Goal: Navigation & Orientation: Find specific page/section

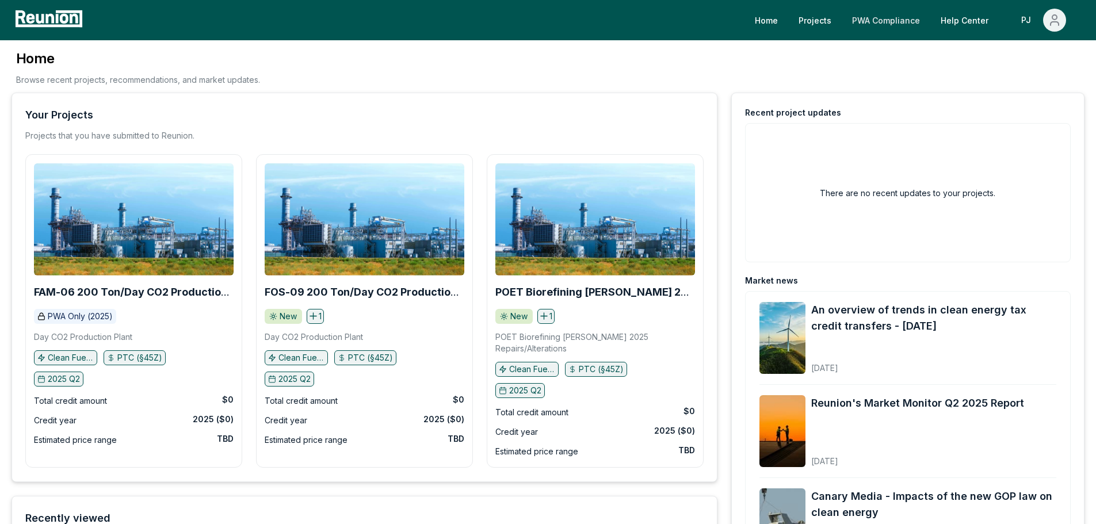
click at [866, 25] on link "PWA Compliance" at bounding box center [886, 20] width 86 height 23
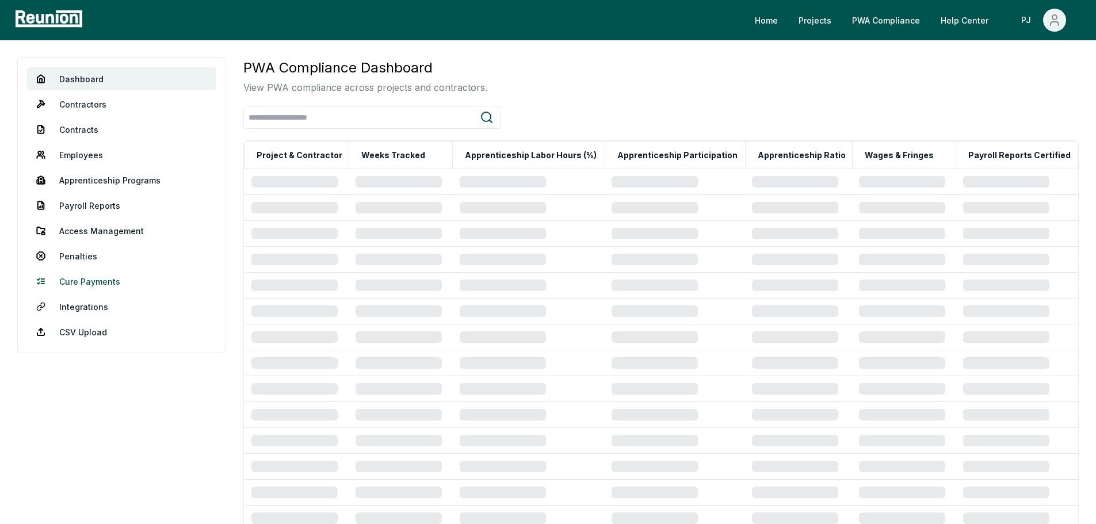
click at [101, 279] on link "Cure Payments" at bounding box center [121, 281] width 189 height 23
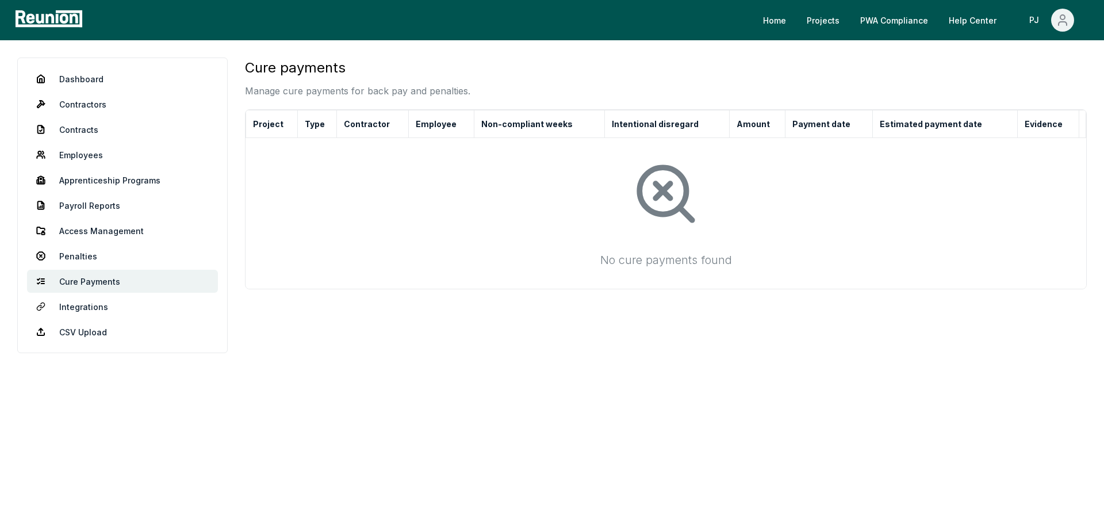
click at [650, 184] on icon at bounding box center [666, 194] width 70 height 70
click at [814, 24] on link "Projects" at bounding box center [823, 20] width 51 height 23
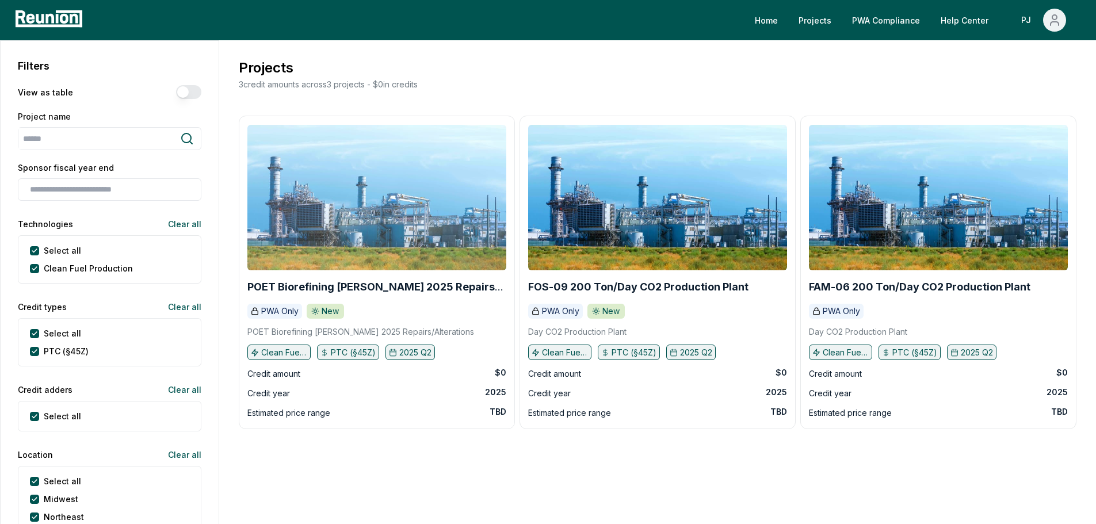
click at [414, 251] on img at bounding box center [376, 198] width 259 height 146
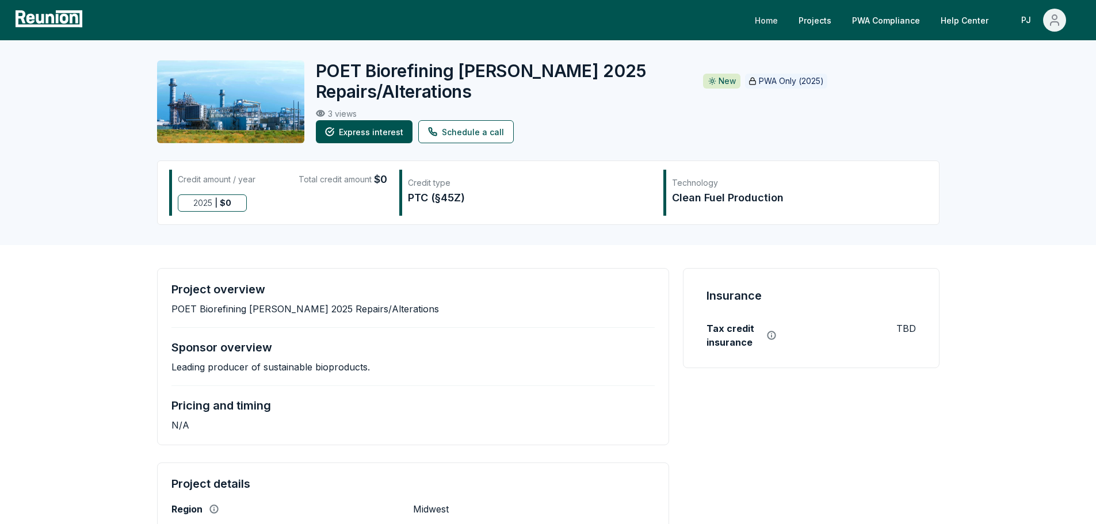
click at [787, 21] on link "Home" at bounding box center [765, 20] width 41 height 23
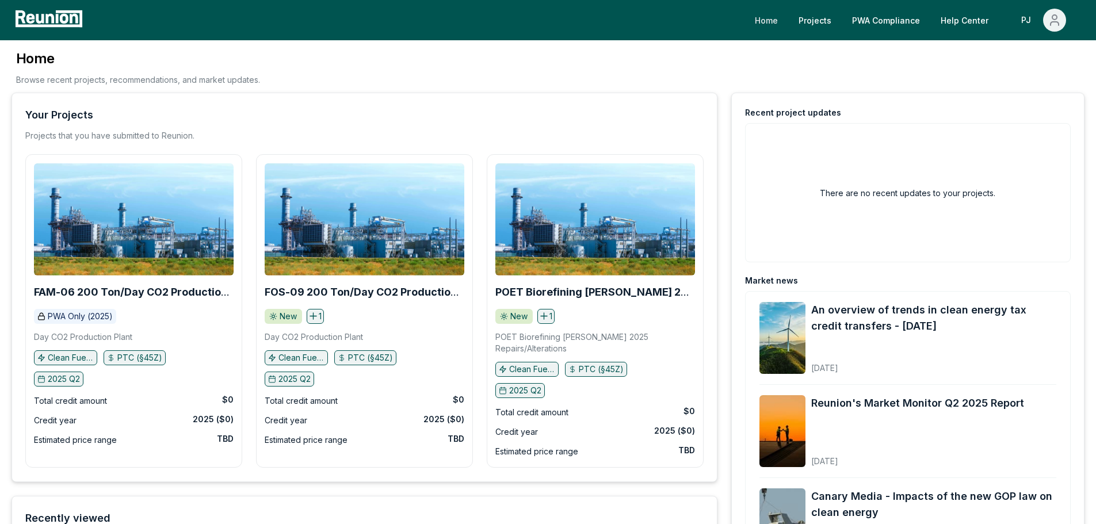
click at [780, 22] on link "Home" at bounding box center [765, 20] width 41 height 23
click at [920, 22] on link "PWA Compliance" at bounding box center [886, 20] width 86 height 23
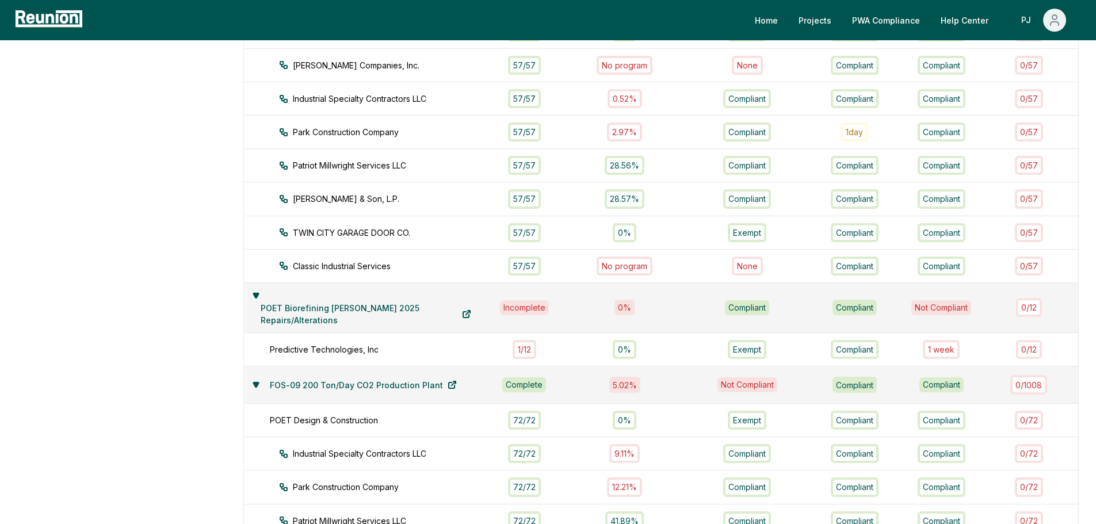
scroll to position [345, 0]
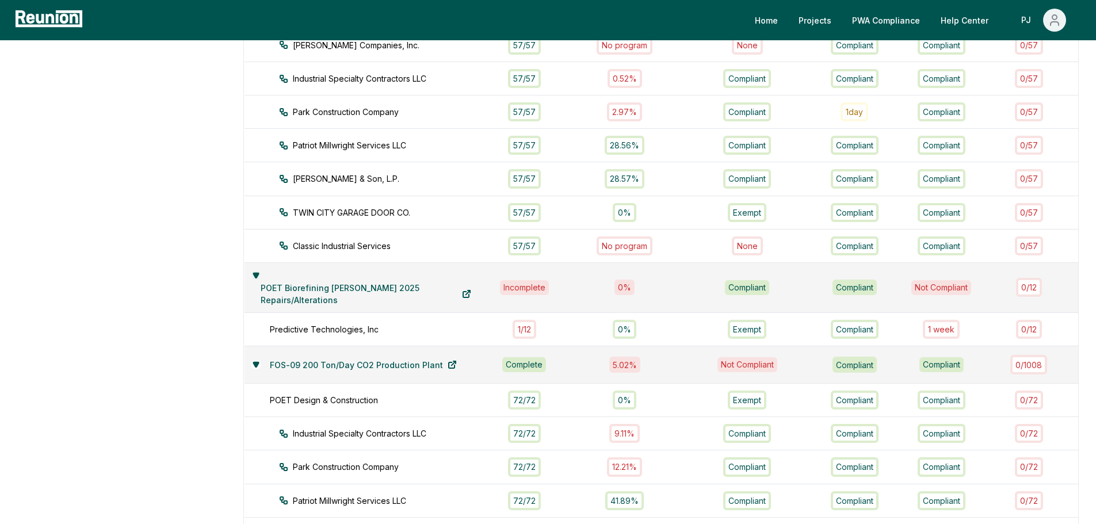
click at [259, 275] on icon at bounding box center [255, 275] width 7 height 7
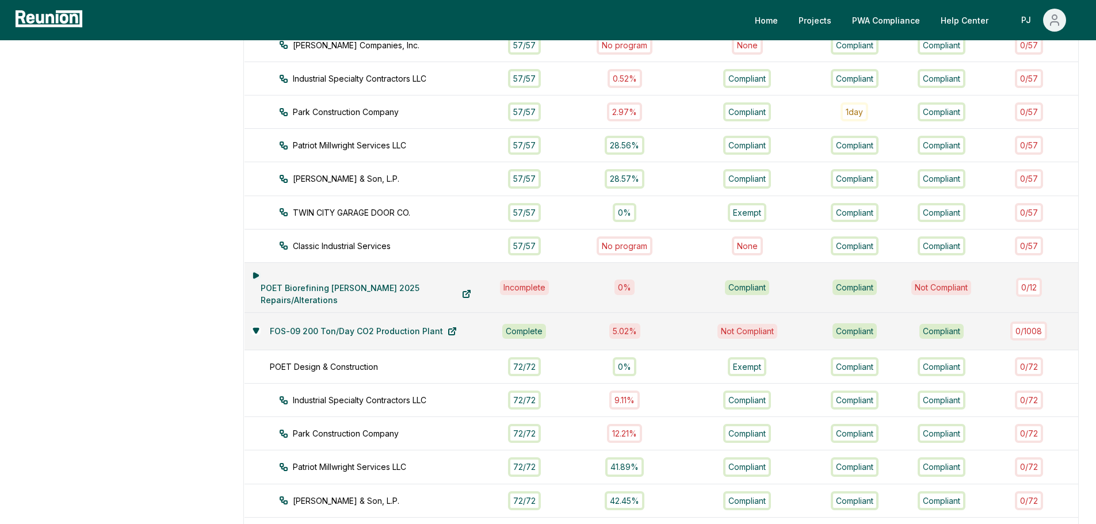
click at [258, 275] on icon at bounding box center [255, 275] width 5 height 5
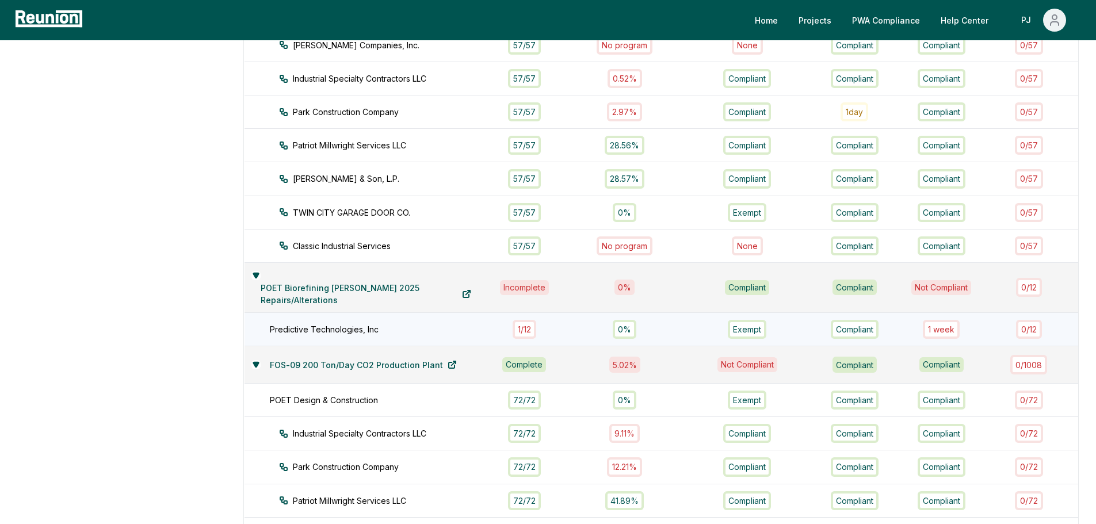
click at [305, 330] on div "Predictive Technologies, Inc" at bounding box center [384, 329] width 229 height 12
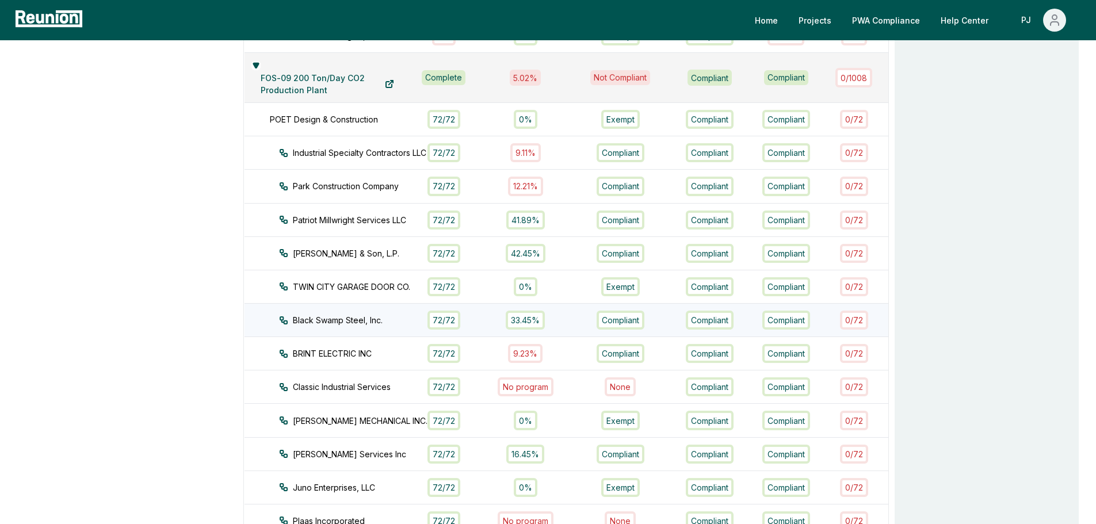
scroll to position [656, 0]
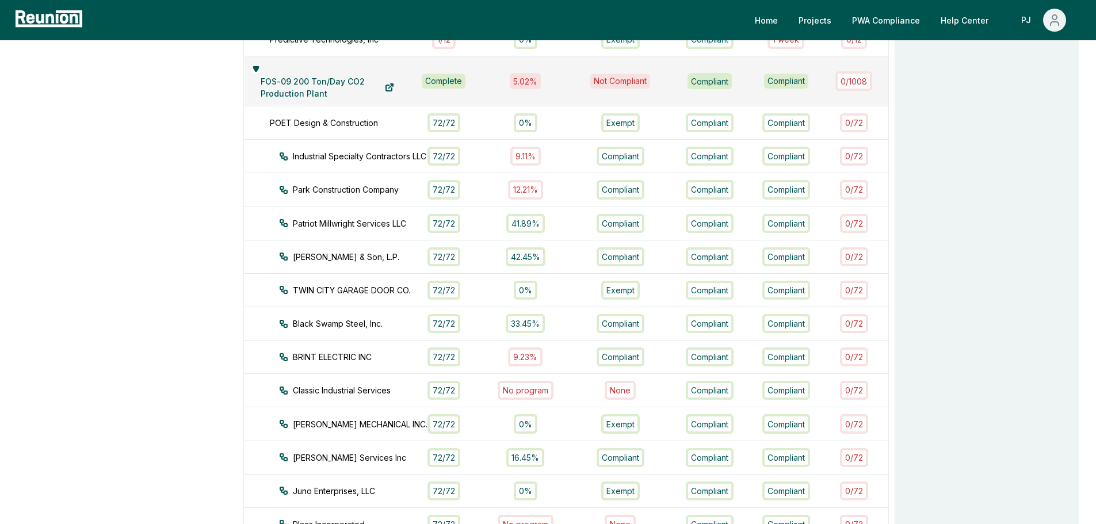
click at [261, 71] on div "FOS-09 200 Ton/Day CO2 Production Plant" at bounding box center [327, 81] width 152 height 36
click at [256, 72] on button at bounding box center [255, 68] width 9 height 9
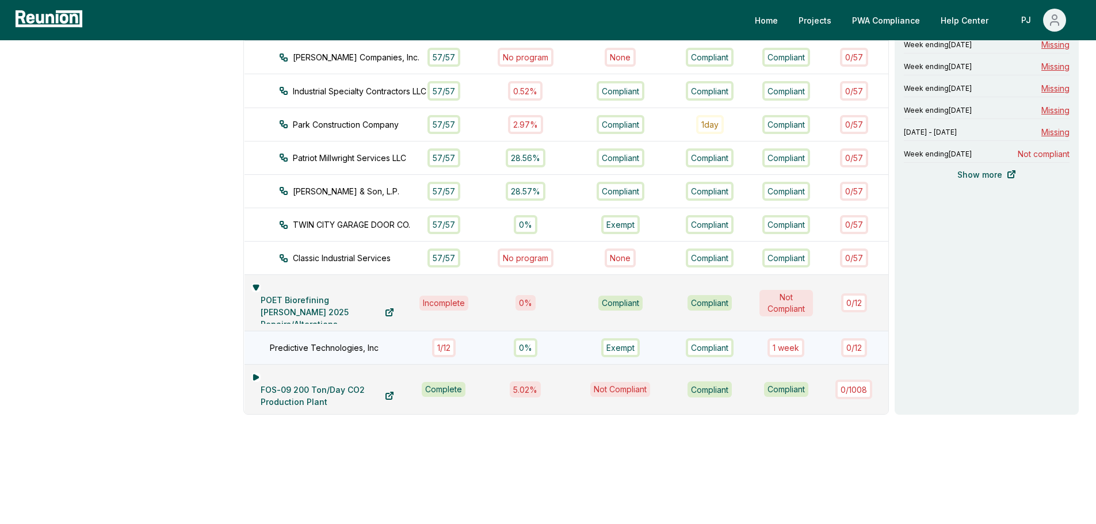
click at [301, 345] on div "Predictive Technologies, Inc" at bounding box center [346, 348] width 152 height 12
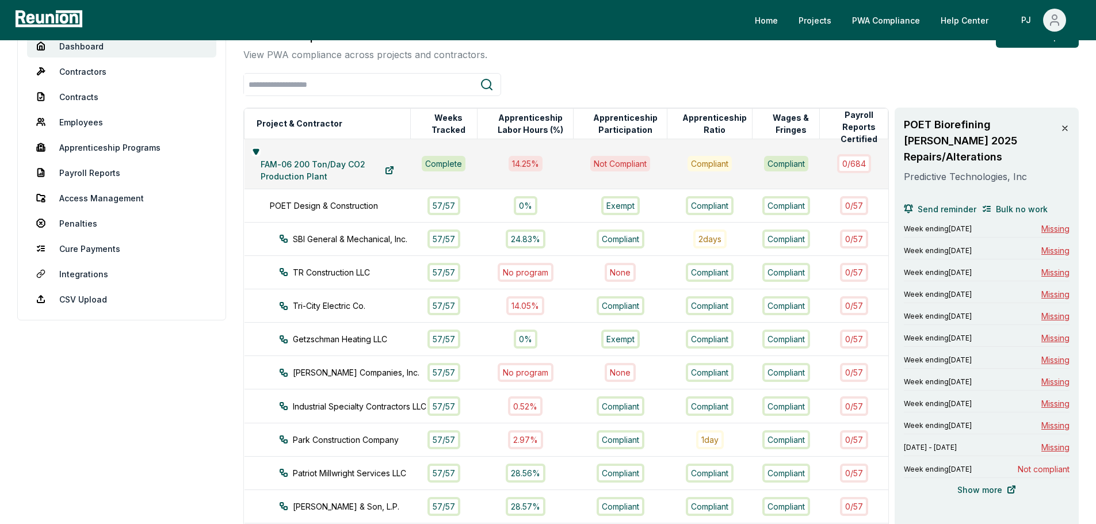
scroll to position [0, 0]
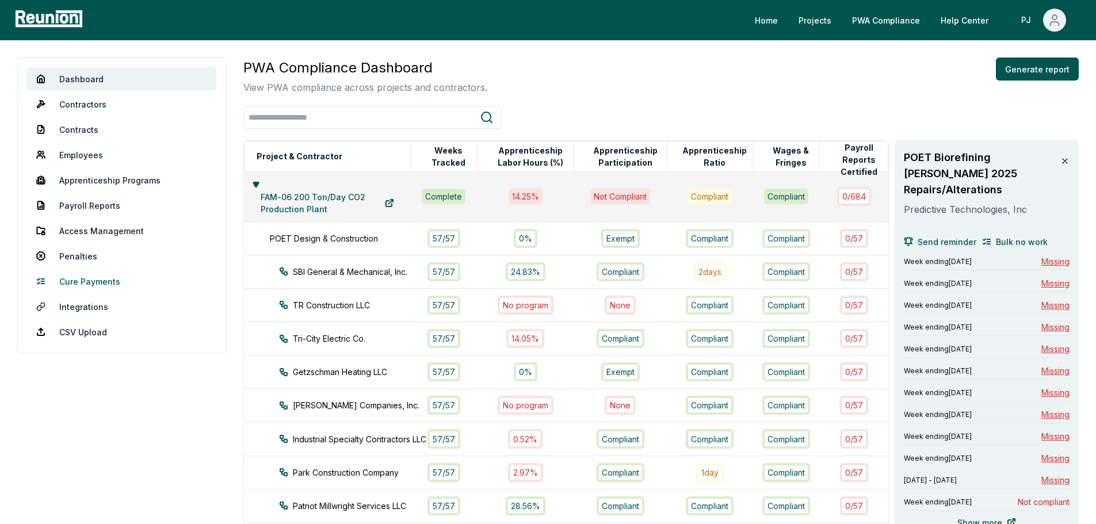
click at [100, 281] on link "Cure Payments" at bounding box center [121, 281] width 189 height 23
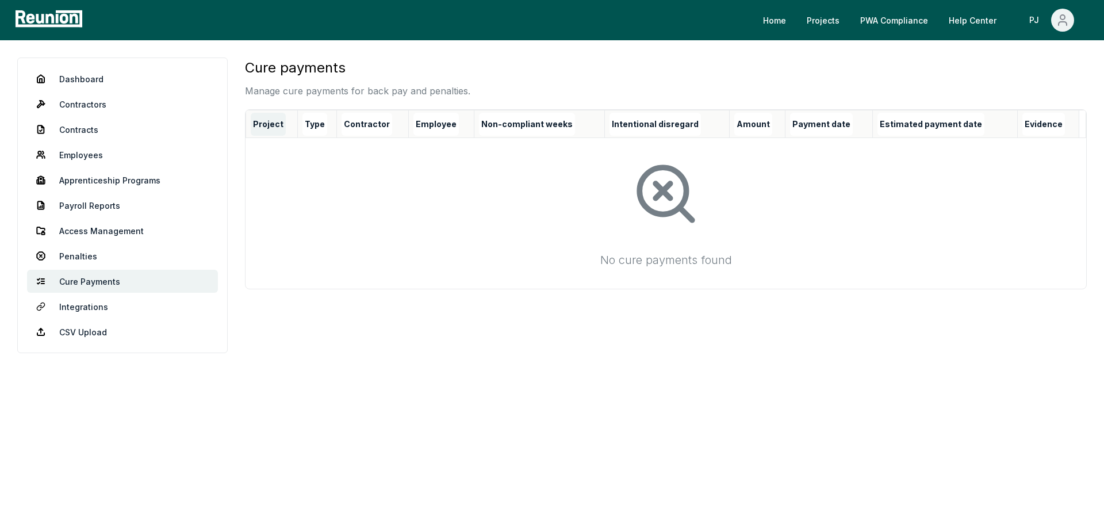
click at [275, 132] on button "Project" at bounding box center [268, 124] width 35 height 23
click at [288, 130] on button "Project" at bounding box center [277, 124] width 53 height 23
click at [293, 127] on icon at bounding box center [297, 124] width 9 height 9
click at [167, 201] on link "Payroll Reports" at bounding box center [122, 205] width 191 height 23
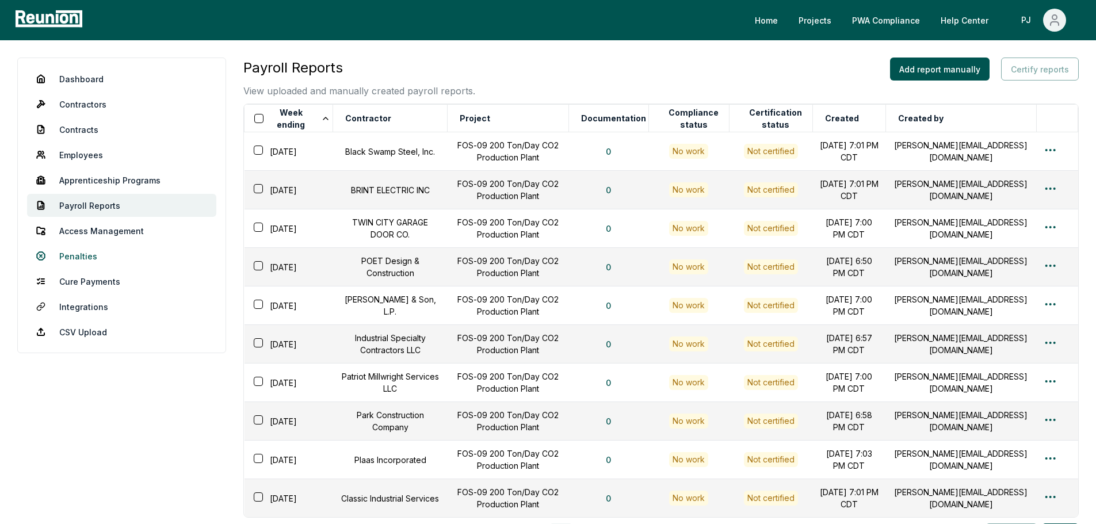
click at [89, 263] on link "Penalties" at bounding box center [121, 255] width 189 height 23
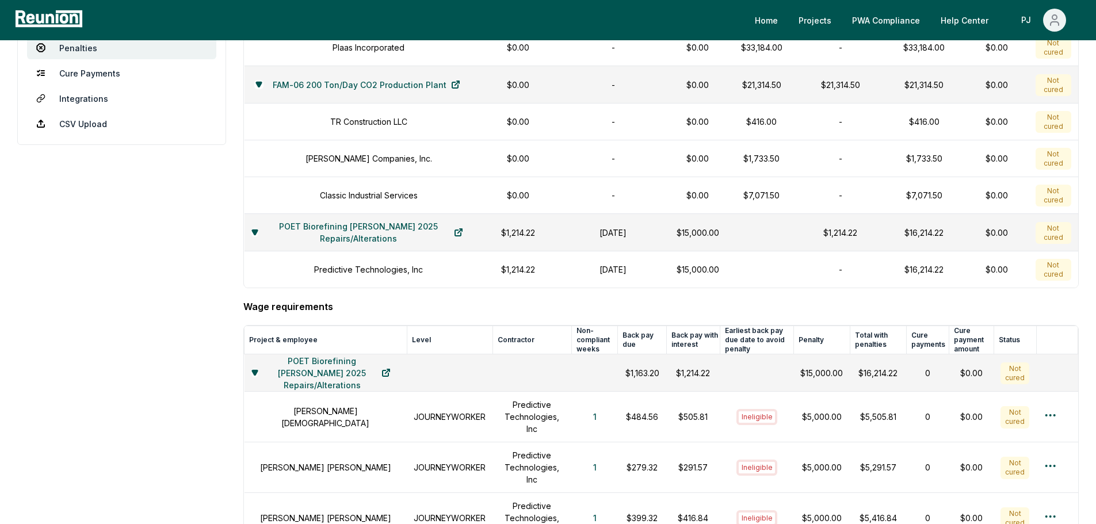
scroll to position [58, 0]
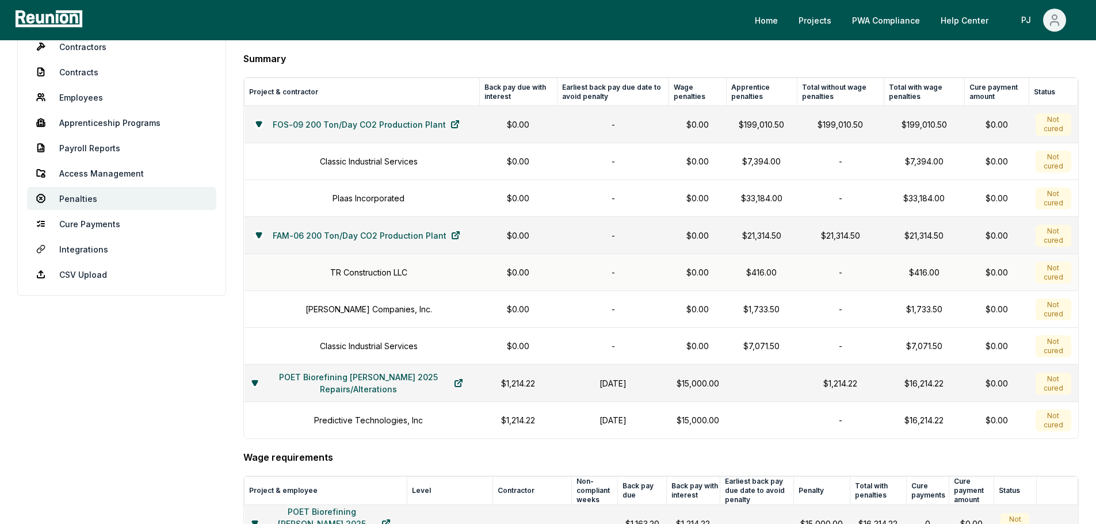
click at [319, 271] on div "TR Construction LLC" at bounding box center [361, 272] width 221 height 12
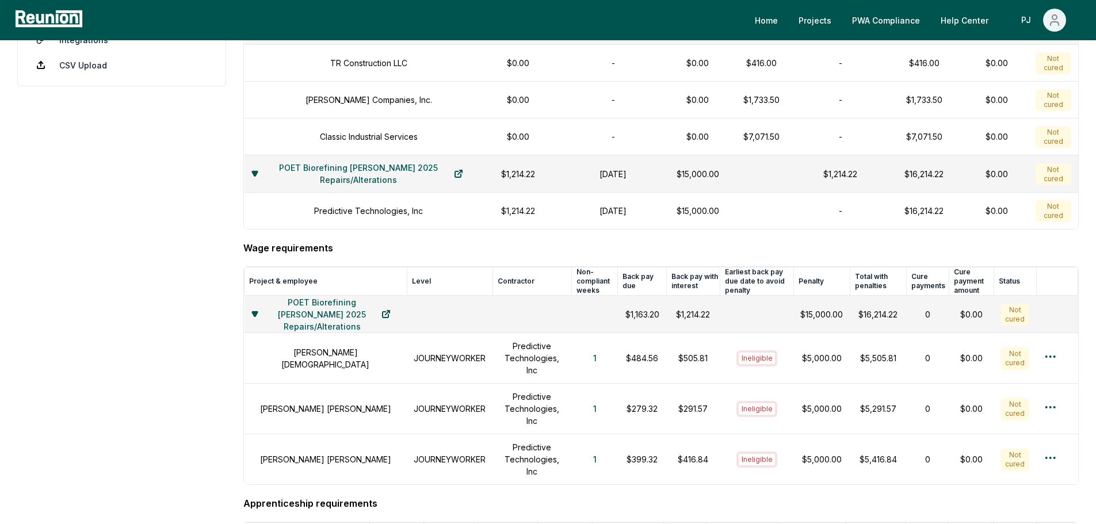
scroll to position [288, 0]
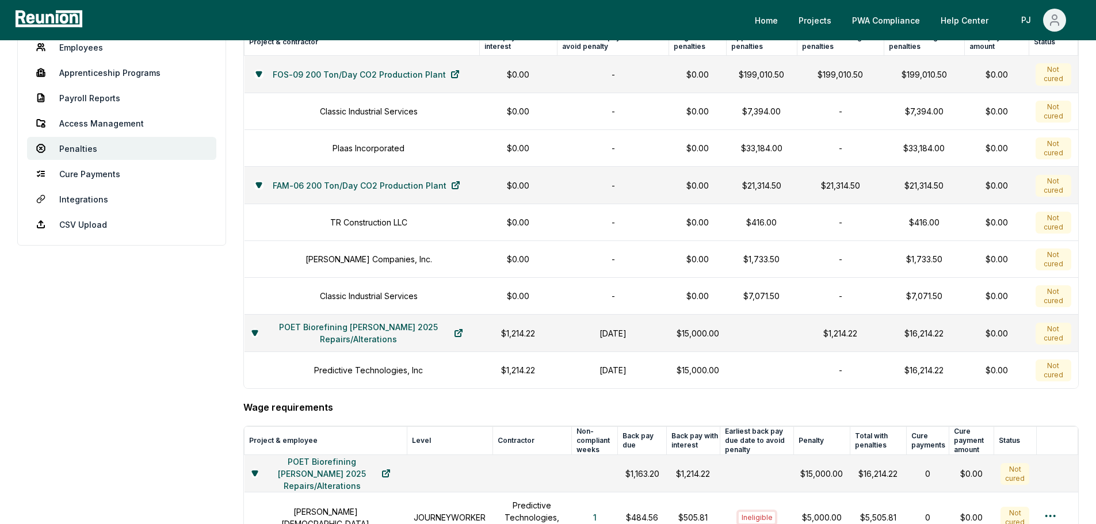
scroll to position [0, 0]
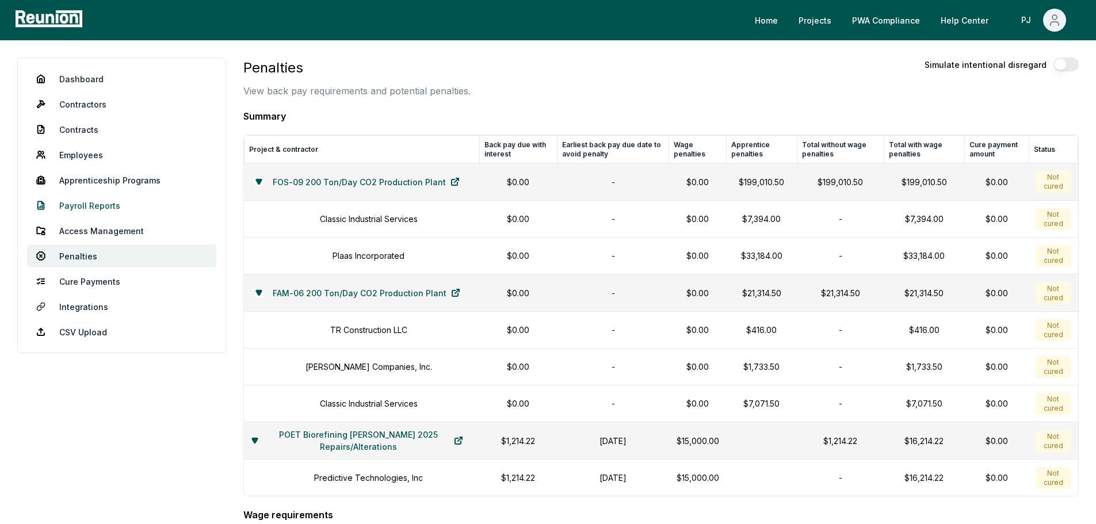
click at [121, 198] on link "Payroll Reports" at bounding box center [121, 205] width 189 height 23
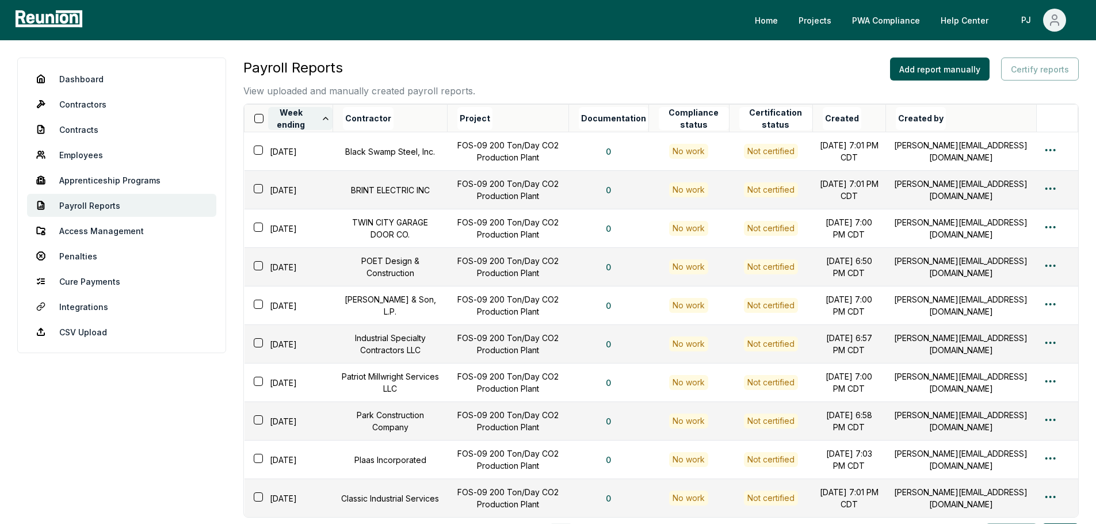
click at [327, 124] on button "Week ending" at bounding box center [300, 118] width 64 height 23
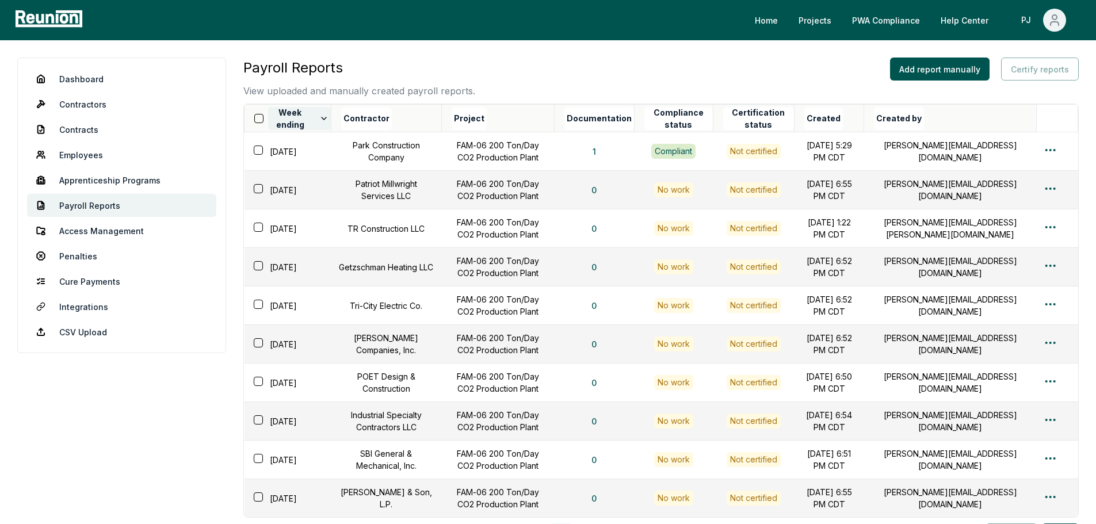
click at [328, 121] on icon at bounding box center [323, 118] width 9 height 9
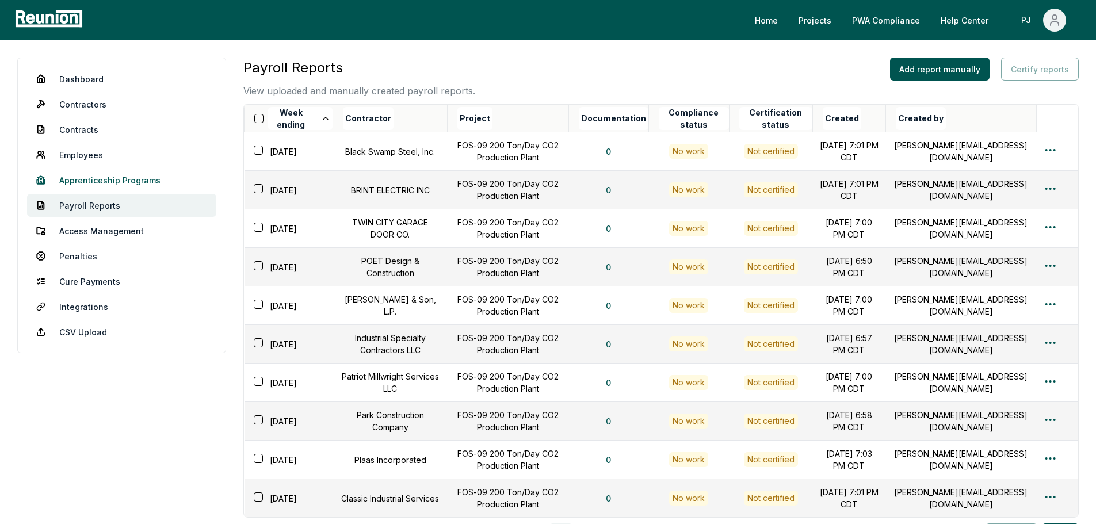
click at [110, 185] on link "Apprenticeship Programs" at bounding box center [121, 180] width 189 height 23
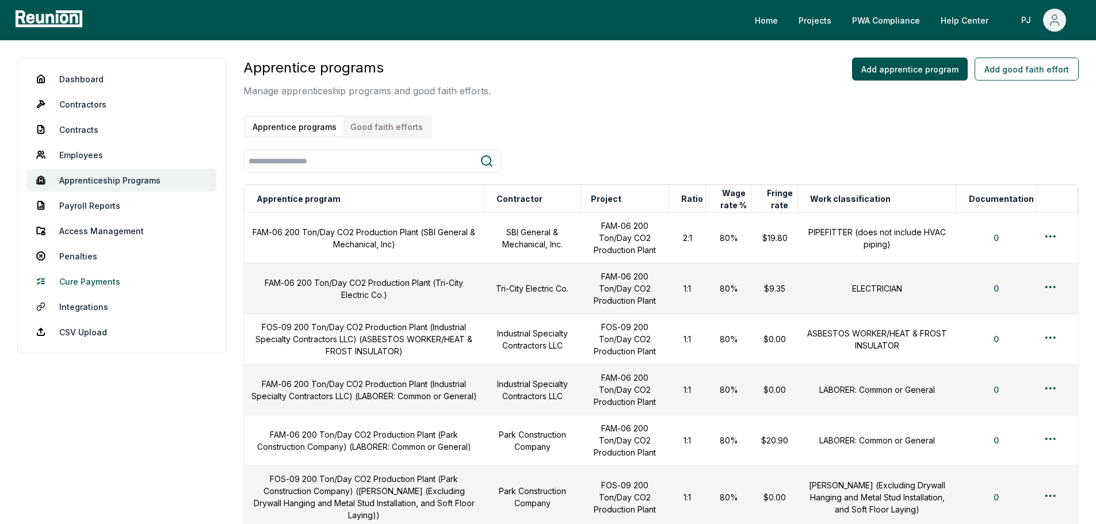
click at [108, 288] on link "Cure Payments" at bounding box center [121, 281] width 189 height 23
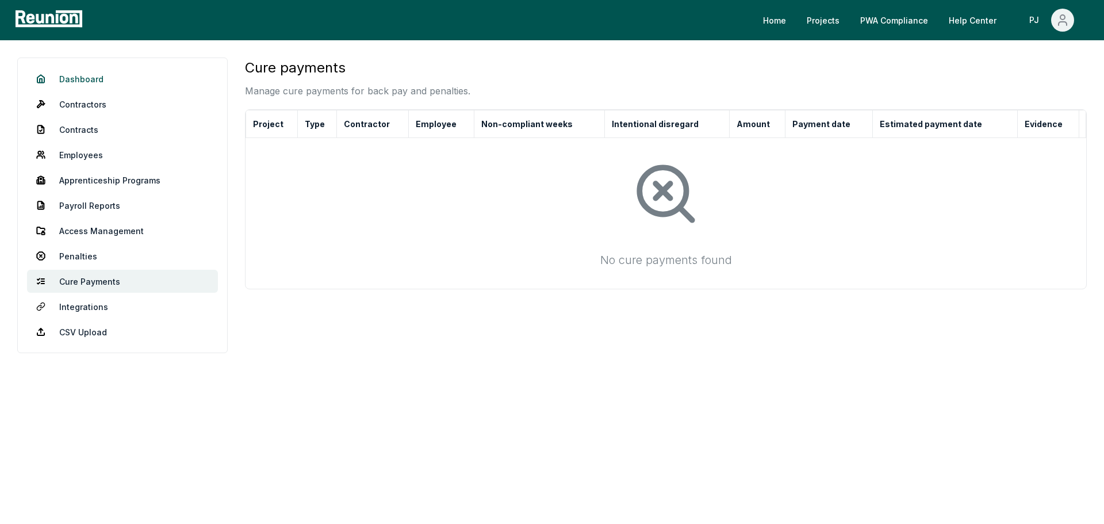
click at [84, 71] on link "Dashboard" at bounding box center [122, 78] width 191 height 23
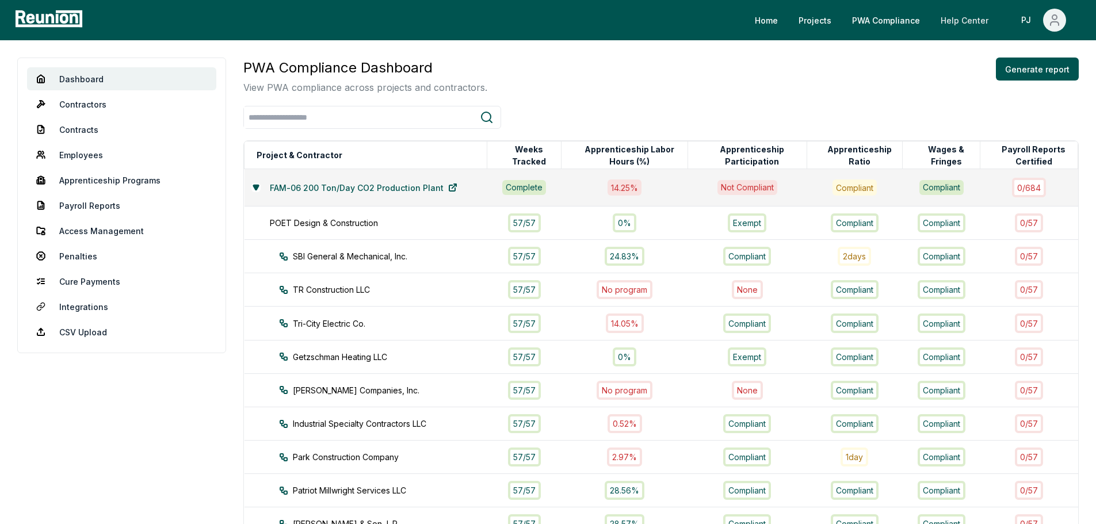
click at [986, 29] on link "Help Center" at bounding box center [964, 20] width 66 height 23
click at [55, 101] on link "Contractors" at bounding box center [121, 104] width 189 height 23
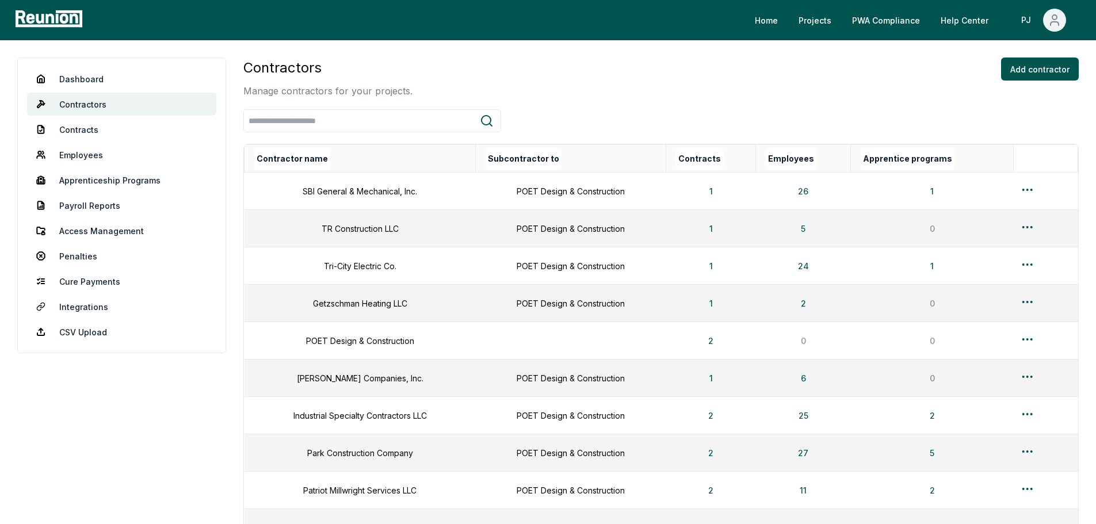
click at [575, 156] on th "Subcontractor to" at bounding box center [571, 159] width 190 height 28
click at [553, 162] on button "Subcontractor to" at bounding box center [523, 158] width 76 height 23
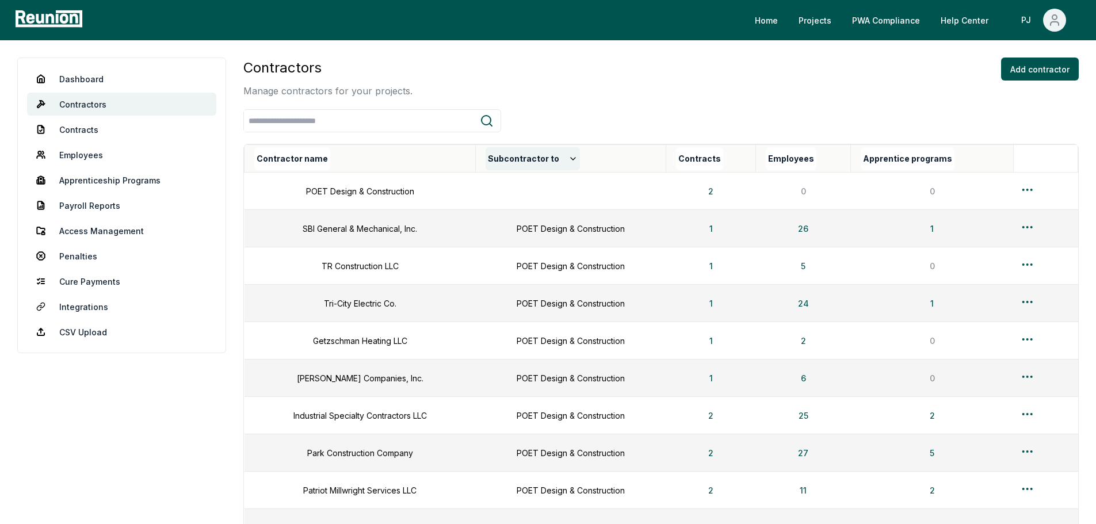
click at [553, 162] on button "Subcontractor to" at bounding box center [532, 158] width 94 height 23
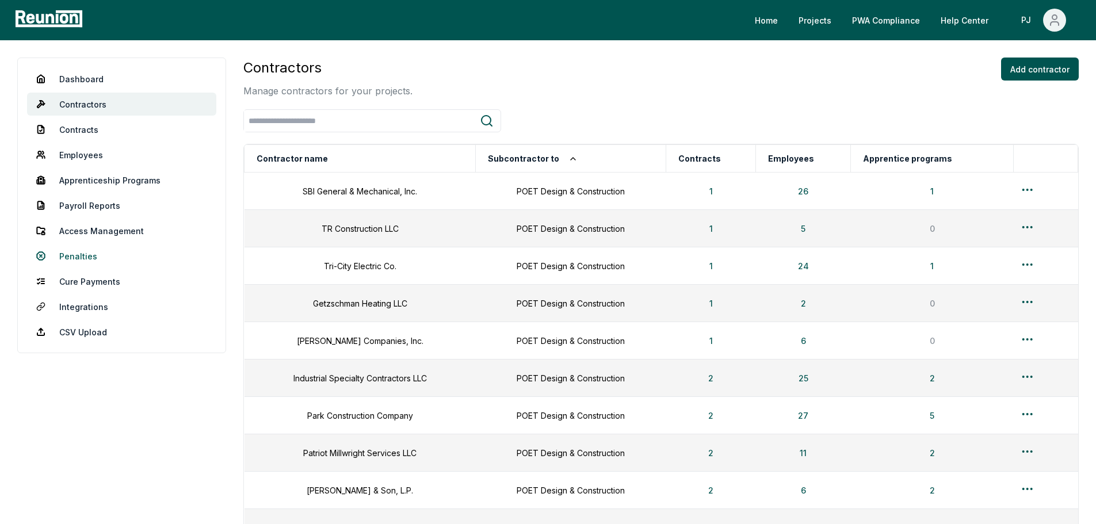
click at [127, 250] on link "Penalties" at bounding box center [121, 255] width 189 height 23
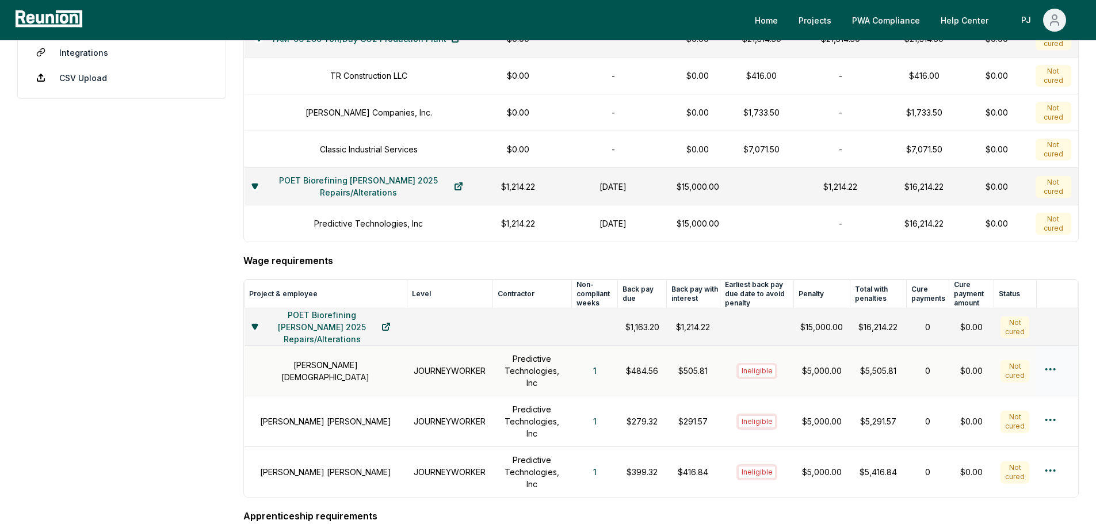
scroll to position [288, 0]
